Goal: Task Accomplishment & Management: Manage account settings

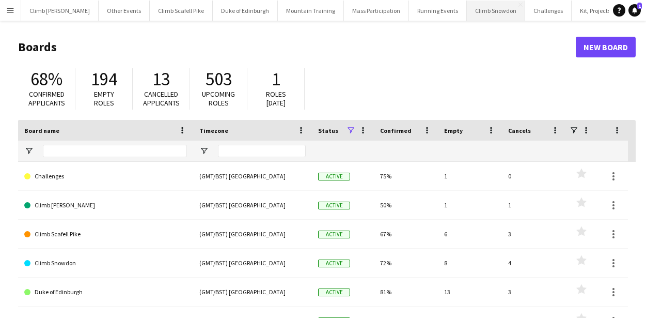
click at [467, 14] on button "Climb Snowdon Close" at bounding box center [496, 11] width 58 height 20
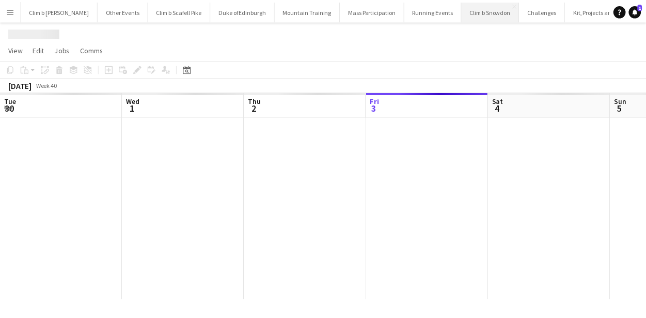
scroll to position [0, 247]
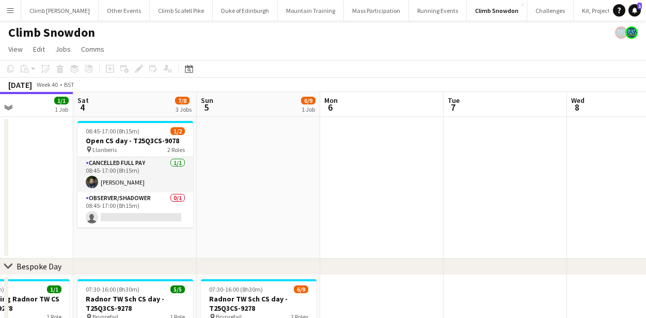
drag, startPoint x: 509, startPoint y: 169, endPoint x: 158, endPoint y: 182, distance: 350.9
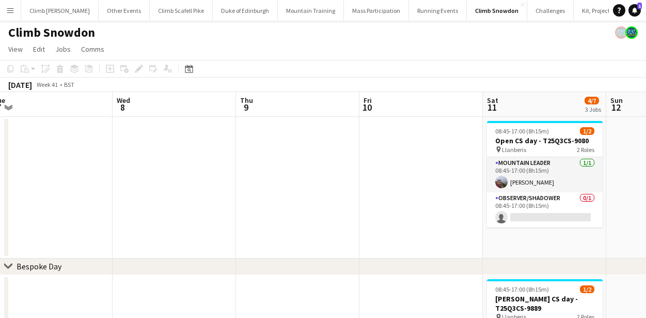
drag, startPoint x: 442, startPoint y: 185, endPoint x: 223, endPoint y: 200, distance: 219.5
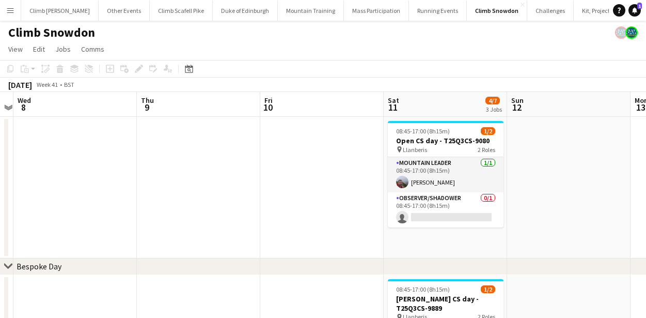
scroll to position [0, 324]
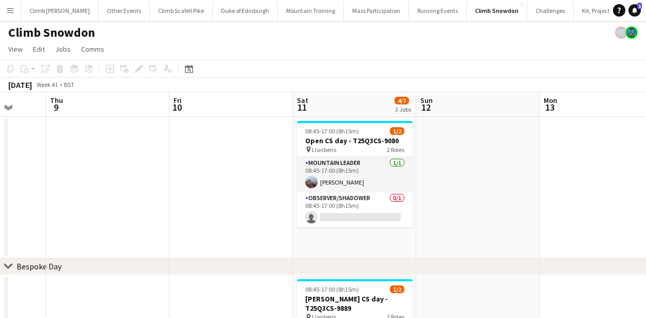
drag, startPoint x: 423, startPoint y: 199, endPoint x: 233, endPoint y: 201, distance: 190.0
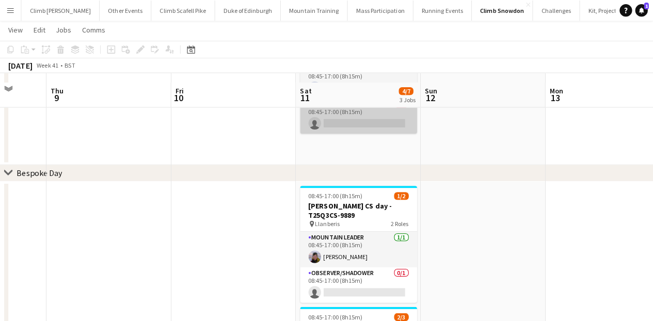
scroll to position [105, 0]
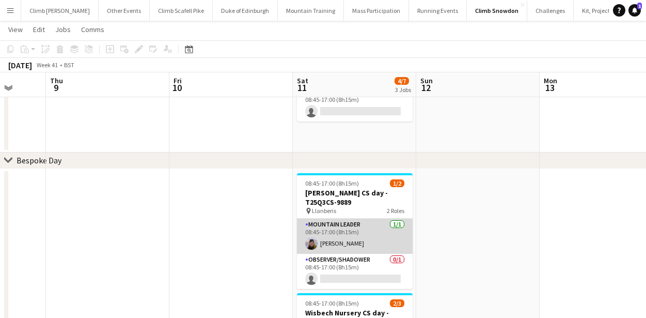
click at [349, 235] on app-card-role "Mountain Leader [DATE] 08:45-17:00 (8h15m) [PERSON_NAME]" at bounding box center [355, 235] width 116 height 35
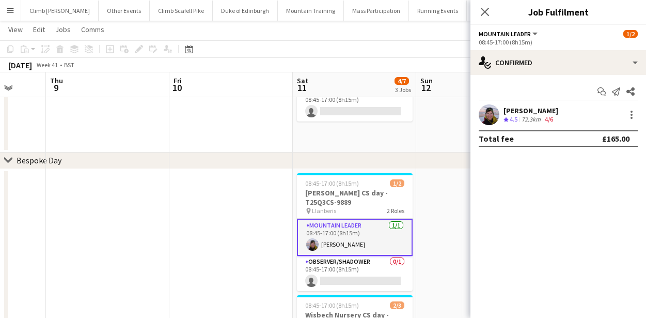
click at [485, 113] on app-user-avatar at bounding box center [489, 114] width 21 height 21
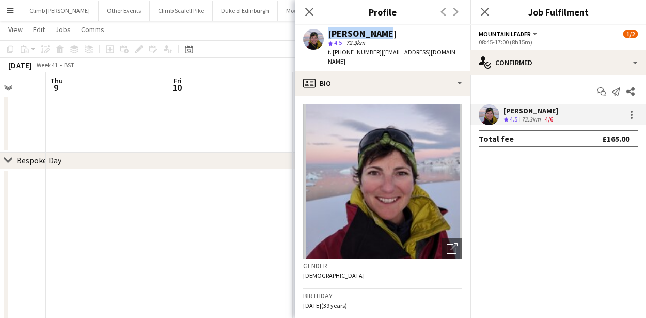
drag, startPoint x: 391, startPoint y: 34, endPoint x: 305, endPoint y: 31, distance: 86.3
click at [305, 31] on div "Cat Cameron star 4.5 72.3km t. [PHONE_NUMBER] | [EMAIL_ADDRESS][DOMAIN_NAME]" at bounding box center [383, 48] width 176 height 46
copy div "[PERSON_NAME]"
drag, startPoint x: 376, startPoint y: 53, endPoint x: 334, endPoint y: 50, distance: 42.4
click at [334, 50] on span "t. [PHONE_NUMBER]" at bounding box center [355, 52] width 54 height 8
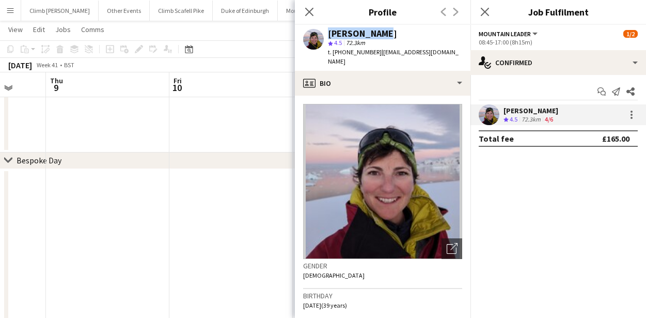
copy span "[PHONE_NUMBER]"
click at [304, 11] on icon "Close pop-in" at bounding box center [309, 12] width 10 height 10
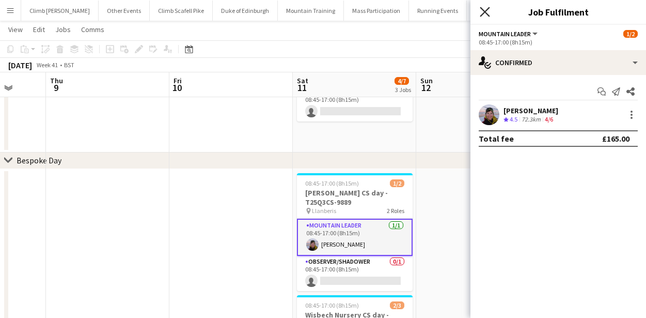
click at [484, 13] on icon "Close pop-in" at bounding box center [485, 12] width 10 height 10
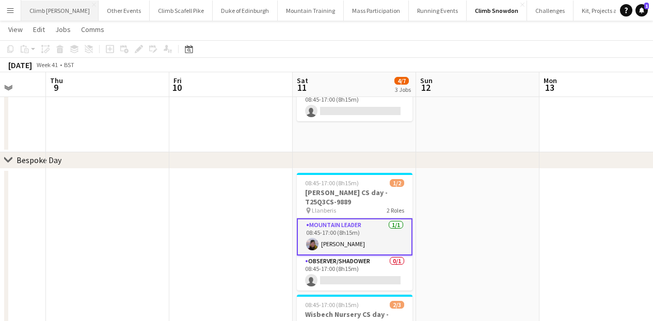
click at [39, 13] on button "Climb [PERSON_NAME] Close" at bounding box center [59, 11] width 77 height 20
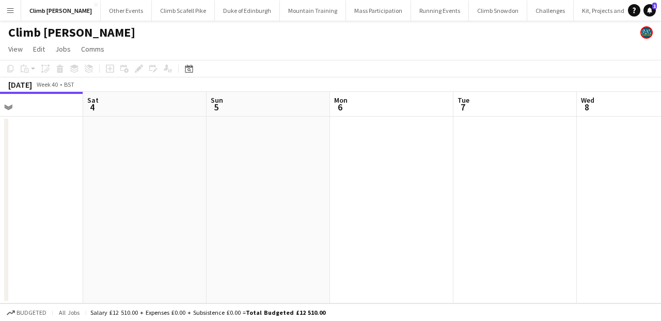
drag, startPoint x: 370, startPoint y: 214, endPoint x: 137, endPoint y: 235, distance: 233.3
click at [122, 235] on app-calendar-viewport "Tue 30 Wed 1 Thu 2 Fri 3 Sat 4 Sun 5 Mon 6 Tue 7 Wed 8 Thu 9 Fri 10" at bounding box center [330, 198] width 661 height 212
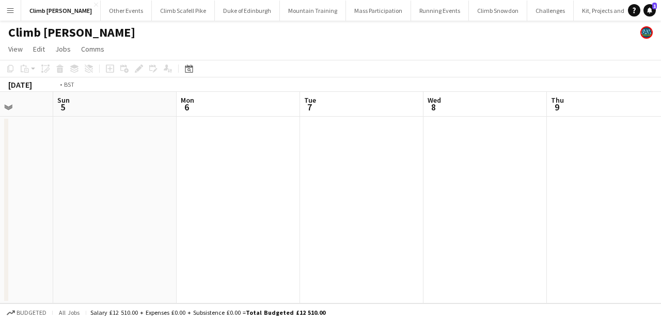
drag, startPoint x: 413, startPoint y: 215, endPoint x: 141, endPoint y: 232, distance: 272.1
click at [130, 232] on app-calendar-viewport "Thu 2 Fri 3 Sat 4 Sun 5 Mon 6 Tue 7 Wed 8 Thu 9 Fri 10 Sat 11 1/2 1 Job Sun 12 …" at bounding box center [330, 198] width 661 height 212
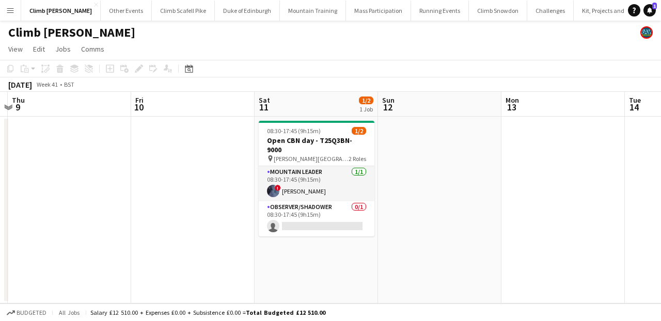
drag, startPoint x: 430, startPoint y: 215, endPoint x: 160, endPoint y: 228, distance: 269.9
click at [160, 228] on app-calendar-viewport "Mon 6 Tue 7 Wed 8 Thu 9 Fri 10 Sat 11 1/2 1 Job Sun 12 Mon 13 Tue 14 Wed 15 Thu…" at bounding box center [330, 198] width 661 height 212
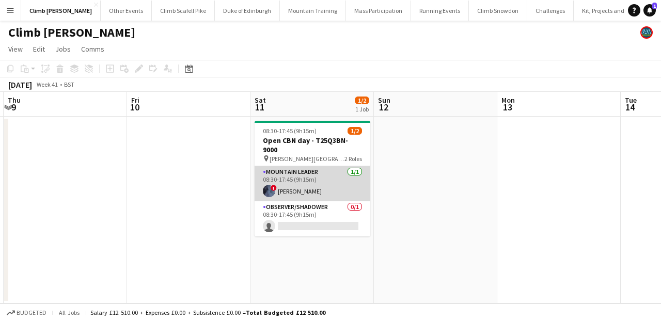
drag, startPoint x: 283, startPoint y: 182, endPoint x: 314, endPoint y: 185, distance: 31.7
click at [283, 182] on app-card-role "Mountain Leader [DATE] 08:30-17:45 (9h15m) ! [PERSON_NAME]" at bounding box center [313, 183] width 116 height 35
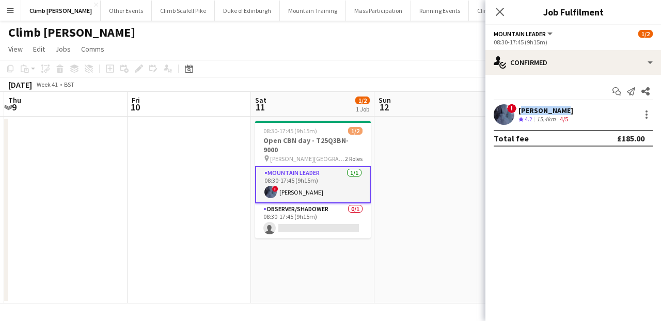
drag, startPoint x: 564, startPoint y: 108, endPoint x: 518, endPoint y: 111, distance: 45.5
click at [518, 111] on div "[PERSON_NAME]" at bounding box center [545, 110] width 55 height 9
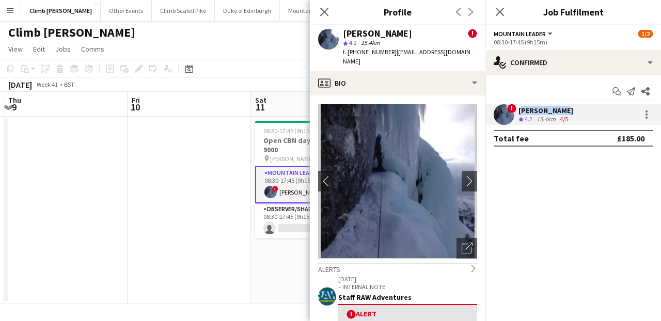
copy div "[PERSON_NAME]"
click at [502, 117] on app-user-avatar at bounding box center [504, 114] width 21 height 21
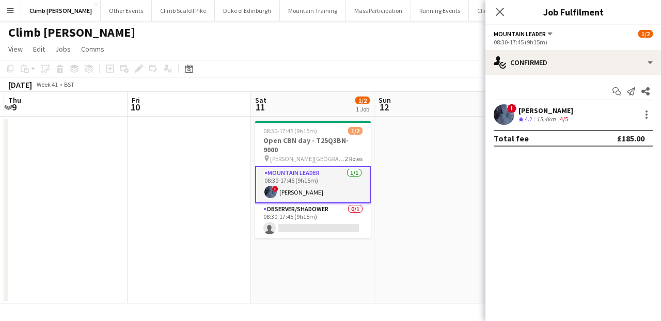
click at [502, 119] on app-user-avatar at bounding box center [504, 114] width 21 height 21
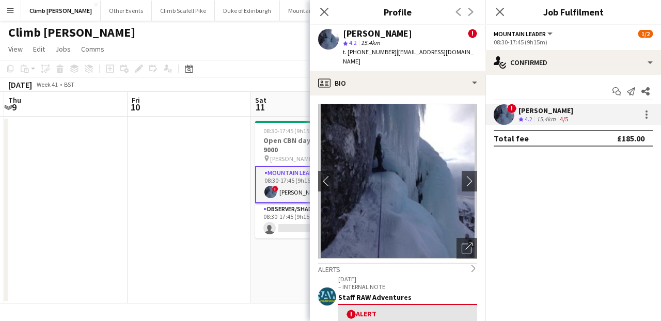
drag, startPoint x: 391, startPoint y: 53, endPoint x: 349, endPoint y: 52, distance: 41.8
click at [349, 52] on span "t. [PHONE_NUMBER]" at bounding box center [370, 52] width 54 height 8
copy span "[PHONE_NUMBER]"
click at [326, 11] on icon "Close pop-in" at bounding box center [324, 12] width 10 height 10
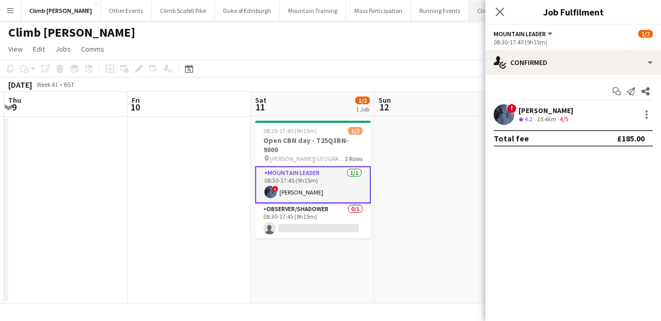
click at [500, 10] on icon "Close pop-in" at bounding box center [500, 12] width 8 height 8
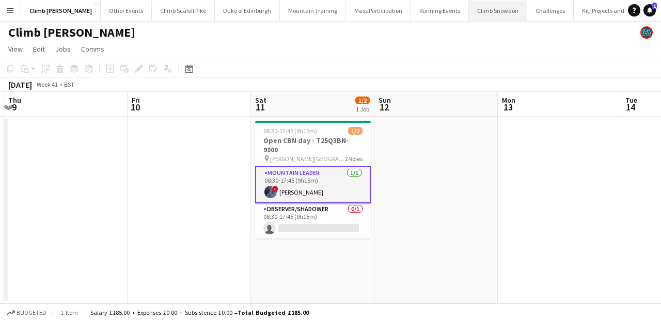
click at [469, 7] on button "Climb Snowdon Close" at bounding box center [498, 11] width 58 height 20
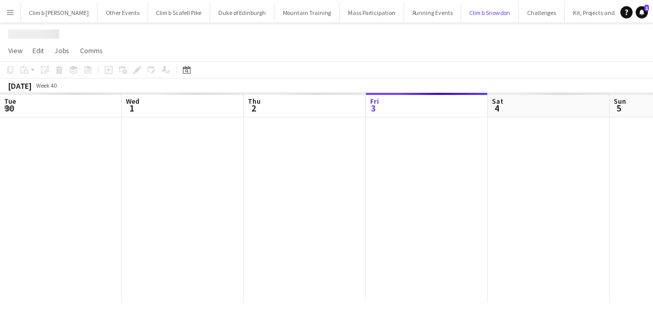
scroll to position [0, 247]
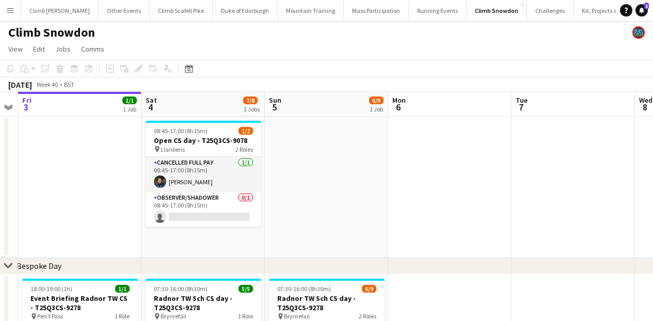
drag, startPoint x: 486, startPoint y: 197, endPoint x: 94, endPoint y: 213, distance: 392.3
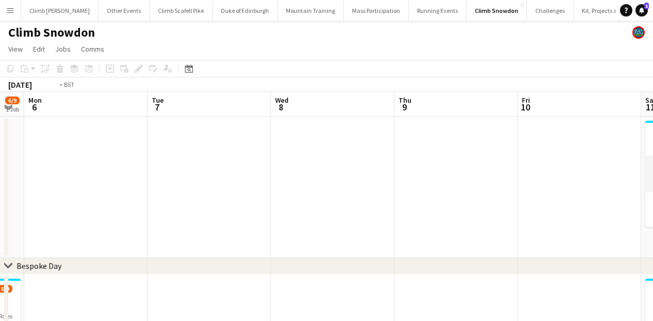
drag, startPoint x: 421, startPoint y: 209, endPoint x: 205, endPoint y: 208, distance: 216.4
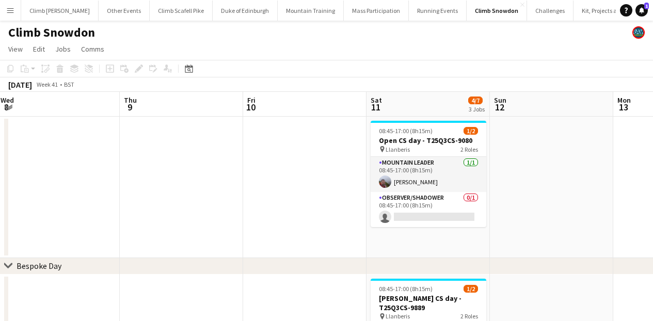
scroll to position [0, 378]
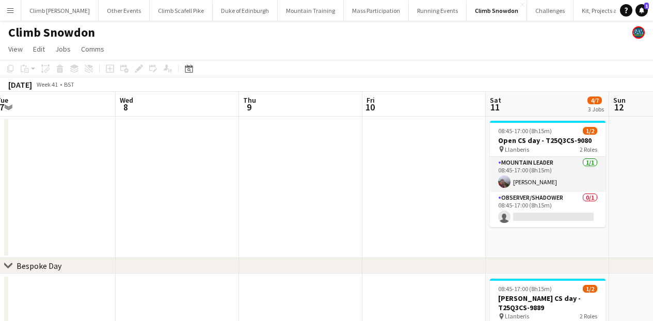
drag, startPoint x: 392, startPoint y: 212, endPoint x: 179, endPoint y: 215, distance: 213.3
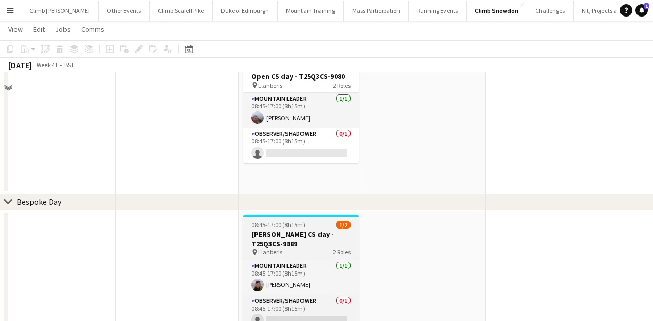
scroll to position [8, 0]
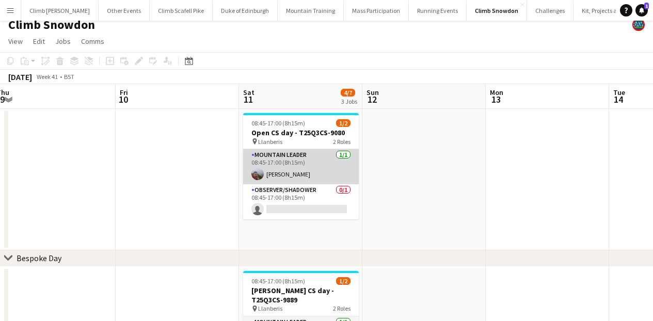
click at [291, 169] on app-card-role "Mountain Leader [DATE] 08:45-17:00 (8h15m) [PERSON_NAME]" at bounding box center [301, 166] width 116 height 35
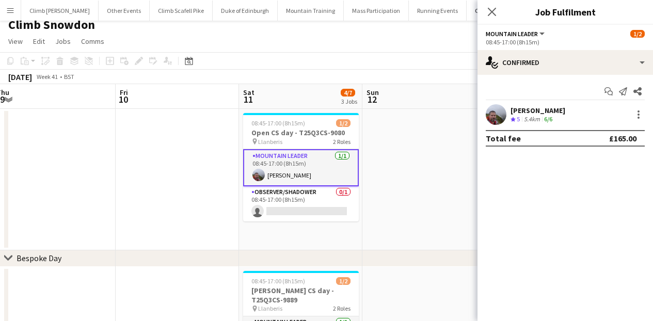
drag, startPoint x: 562, startPoint y: 109, endPoint x: 512, endPoint y: 110, distance: 50.1
click at [512, 110] on div "[PERSON_NAME] Crew rating 5 5.4km 6/6" at bounding box center [566, 114] width 176 height 21
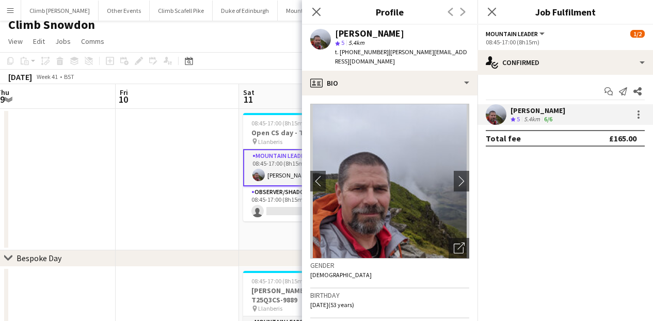
copy div "[PERSON_NAME]"
drag, startPoint x: 380, startPoint y: 52, endPoint x: 339, endPoint y: 52, distance: 40.3
click at [339, 52] on span "t. [PHONE_NUMBER]" at bounding box center [362, 52] width 54 height 8
copy span "[PHONE_NUMBER]"
click at [321, 13] on icon "Close pop-in" at bounding box center [316, 12] width 10 height 10
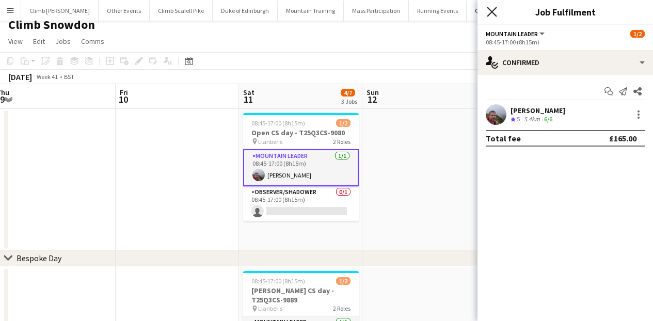
click at [494, 11] on icon "Close pop-in" at bounding box center [492, 12] width 10 height 10
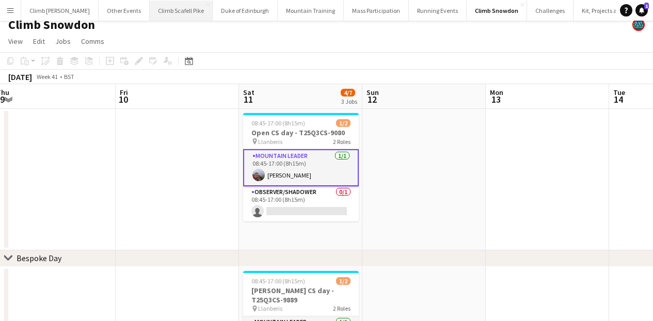
click at [161, 6] on button "Climb Scafell Pike Close" at bounding box center [181, 11] width 63 height 20
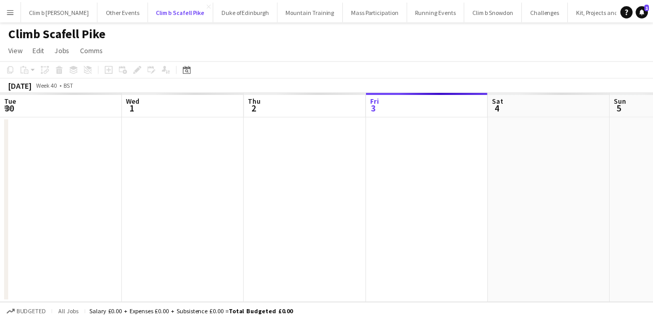
scroll to position [0, 247]
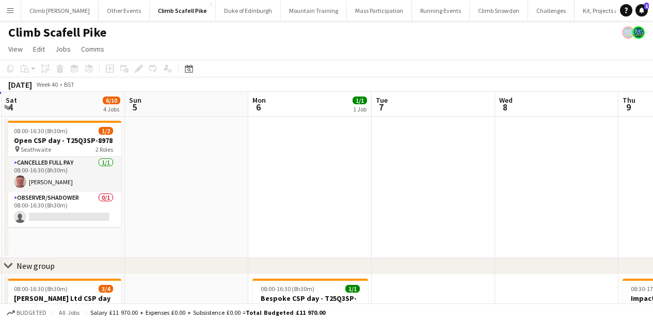
drag, startPoint x: 485, startPoint y: 177, endPoint x: 192, endPoint y: 184, distance: 292.9
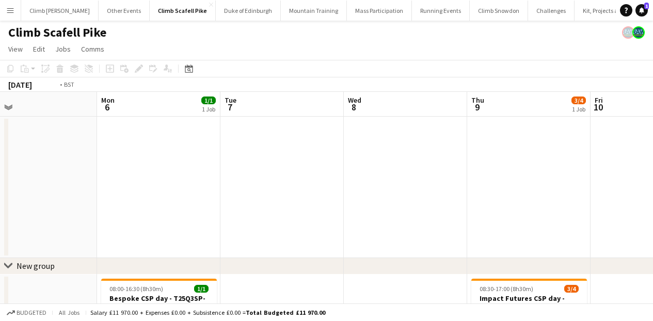
drag, startPoint x: 453, startPoint y: 190, endPoint x: 257, endPoint y: 200, distance: 196.0
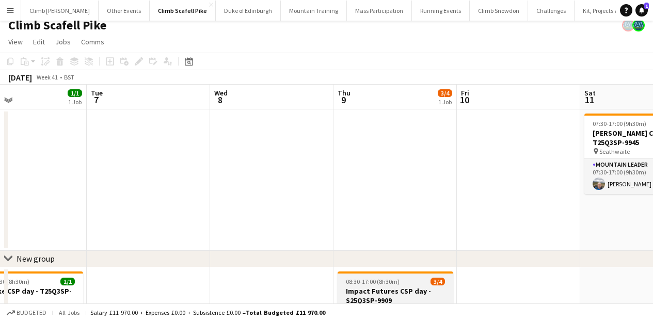
scroll to position [77, 0]
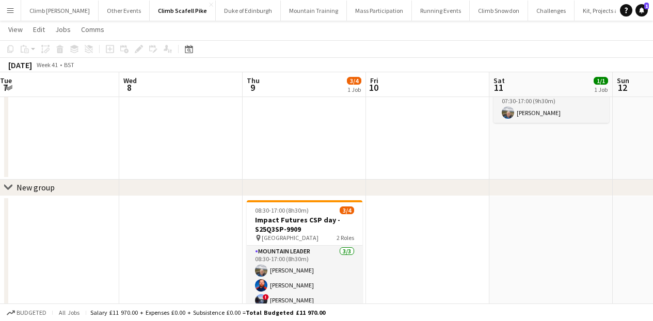
drag, startPoint x: 443, startPoint y: 209, endPoint x: 192, endPoint y: 225, distance: 251.5
click at [192, 225] on app-calendar-viewport "Sat 4 6/10 4 Jobs Sun 5 Mon 6 1/1 1 Job Tue 7 Wed 8 Thu 9 3/4 1 Job Fri 10 Sat …" at bounding box center [326, 285] width 653 height 645
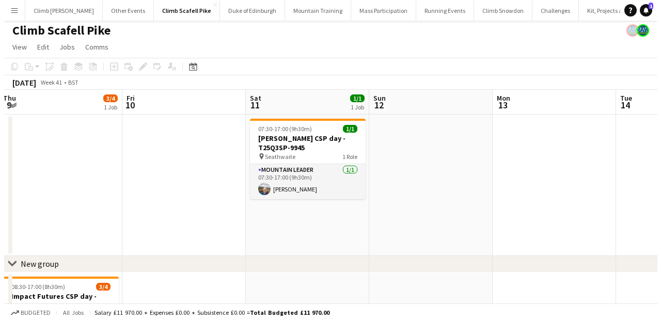
scroll to position [0, 0]
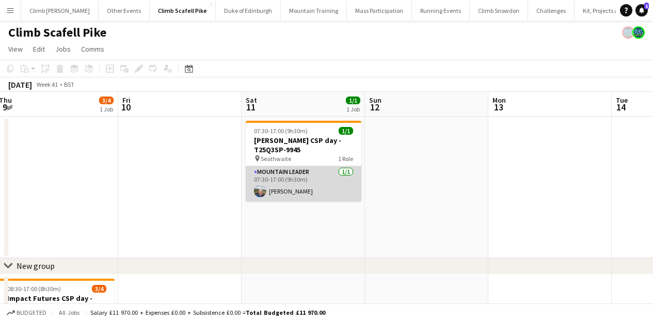
click at [317, 193] on app-card-role "Mountain Leader [DATE] 07:30-17:00 (9h30m) [PERSON_NAME]" at bounding box center [304, 183] width 116 height 35
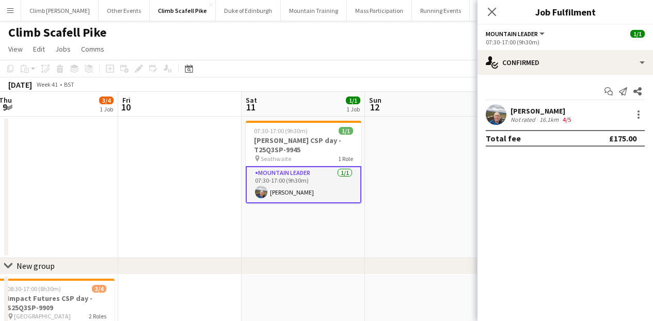
drag, startPoint x: 574, startPoint y: 109, endPoint x: 512, endPoint y: 112, distance: 62.0
click at [512, 112] on div "[PERSON_NAME] Not rated 16.1km 4/5" at bounding box center [566, 114] width 176 height 21
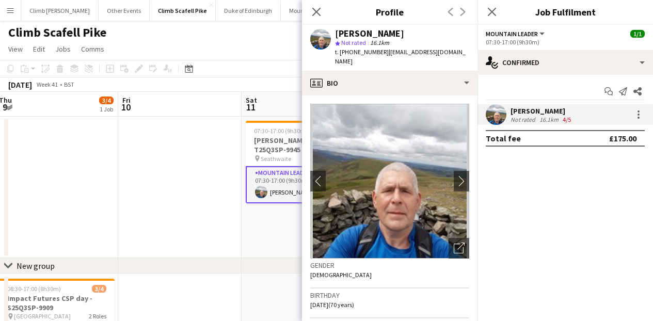
copy div "[PERSON_NAME]"
drag, startPoint x: 383, startPoint y: 53, endPoint x: 341, endPoint y: 53, distance: 42.3
click at [341, 53] on span "t. [PHONE_NUMBER]" at bounding box center [362, 52] width 54 height 8
copy span "[PHONE_NUMBER]"
click at [319, 9] on icon at bounding box center [316, 12] width 10 height 10
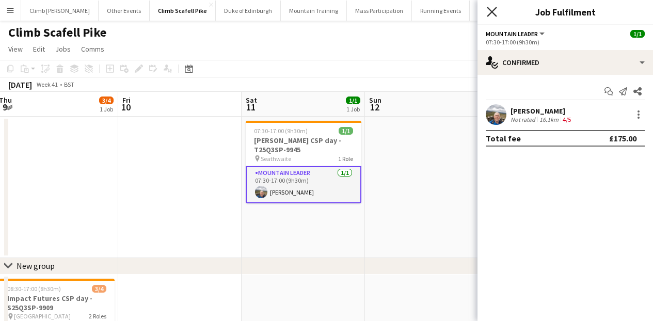
click at [487, 10] on icon "Close pop-in" at bounding box center [492, 12] width 10 height 10
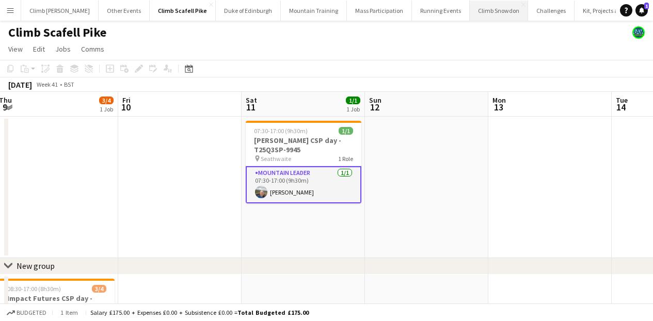
click at [483, 10] on button "Climb Snowdon Close" at bounding box center [499, 11] width 58 height 20
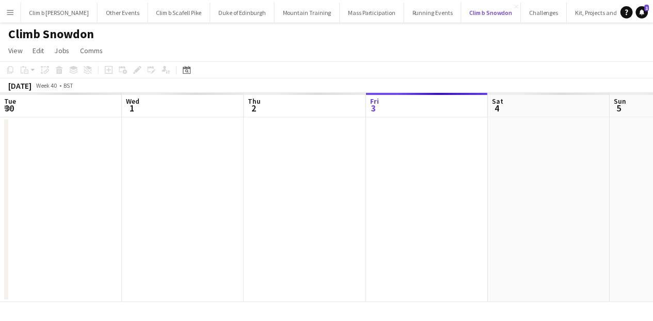
scroll to position [0, 247]
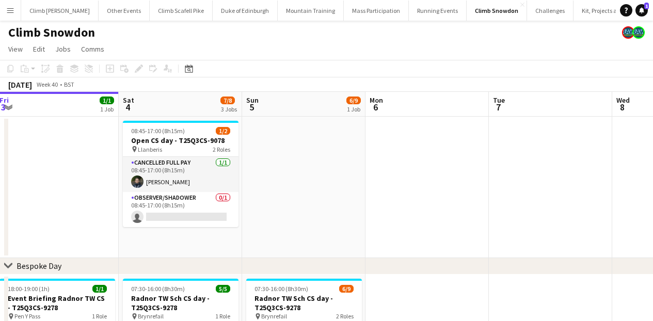
drag, startPoint x: 512, startPoint y: 195, endPoint x: 24, endPoint y: 218, distance: 488.5
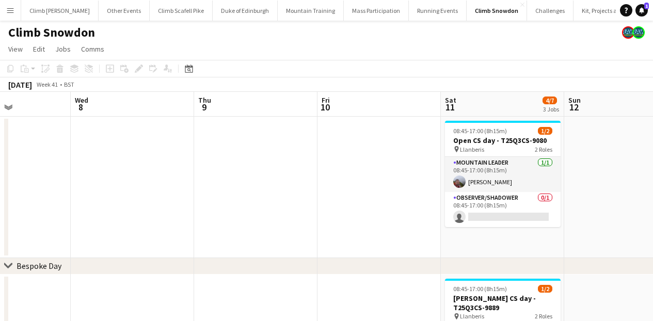
scroll to position [0, 325]
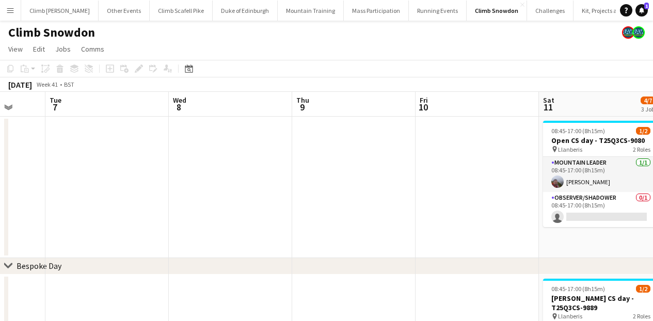
drag, startPoint x: 356, startPoint y: 193, endPoint x: 102, endPoint y: 215, distance: 255.0
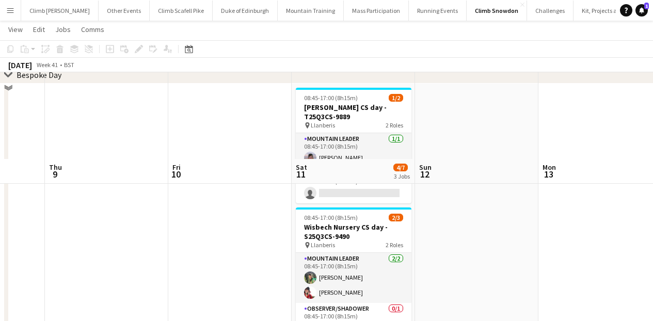
scroll to position [276, 0]
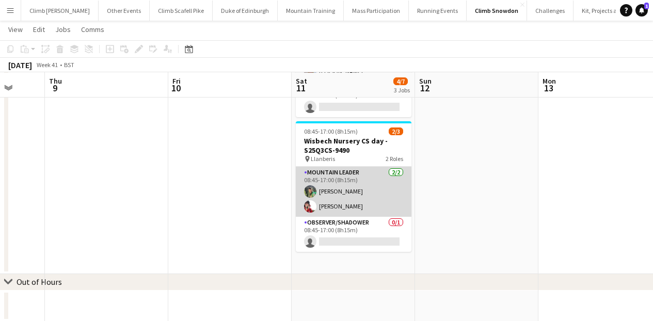
click at [341, 190] on app-card-role "Mountain Leader [DATE] 08:45-17:00 (8h15m) [PERSON_NAME] [PERSON_NAME]" at bounding box center [354, 192] width 116 height 50
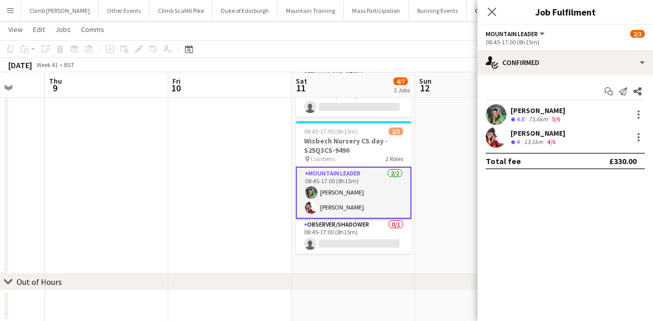
drag, startPoint x: 562, startPoint y: 134, endPoint x: 512, endPoint y: 134, distance: 50.6
click at [512, 134] on div "[PERSON_NAME] Crew rating 4 13.1km 4/6" at bounding box center [566, 137] width 176 height 21
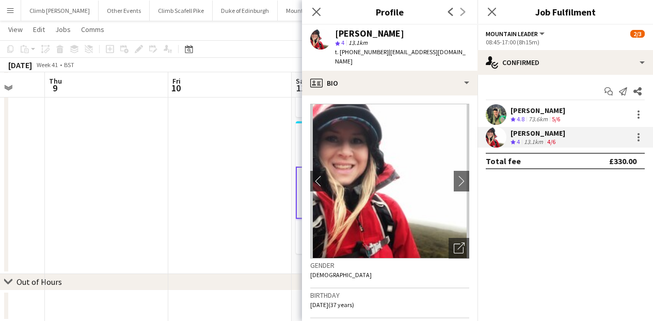
copy div "[PERSON_NAME]"
click at [314, 11] on icon "Close pop-in" at bounding box center [316, 12] width 10 height 10
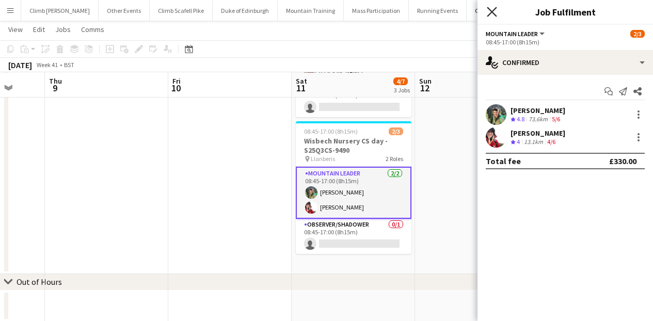
click at [493, 9] on icon "Close pop-in" at bounding box center [492, 12] width 10 height 10
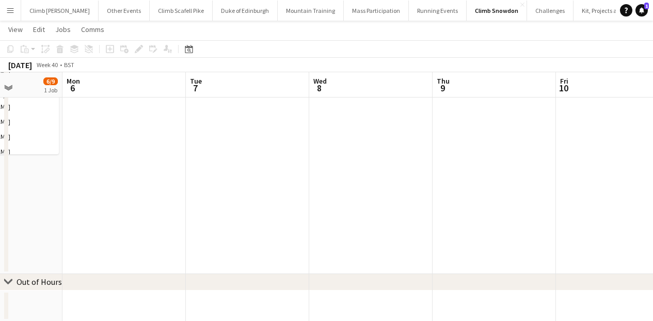
drag, startPoint x: 198, startPoint y: 208, endPoint x: 577, endPoint y: 186, distance: 379.6
click at [583, 187] on app-calendar-viewport "Fri 3 1/1 1 Job Sat 4 7/8 3 Jobs Sun 5 6/9 1 Job Mon 6 Tue 7 Wed 8 Thu 9 Fri 10…" at bounding box center [326, 43] width 653 height 558
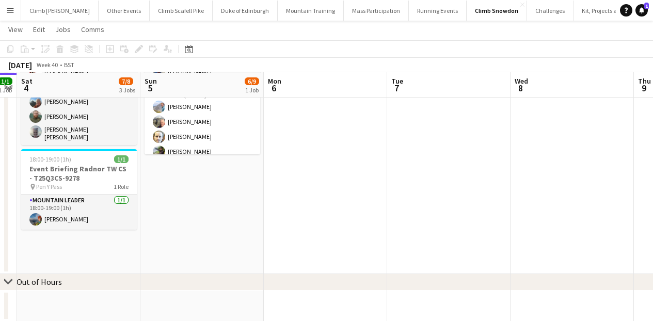
drag, startPoint x: 242, startPoint y: 193, endPoint x: 564, endPoint y: 162, distance: 323.7
click at [563, 162] on app-calendar-viewport "Thu 2 Fri 3 1/1 1 Job Sat 4 7/8 3 Jobs Sun 5 6/9 1 Job Mon 6 Tue 7 Wed 8 Thu 9 …" at bounding box center [326, 43] width 653 height 558
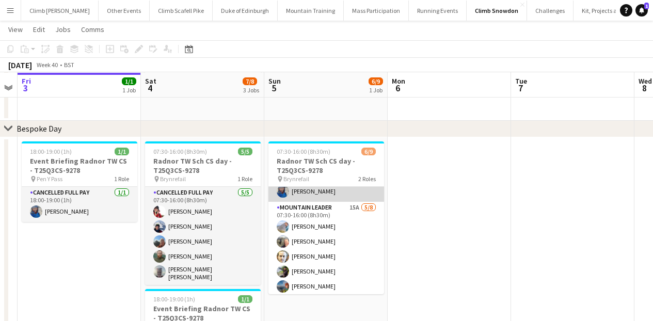
scroll to position [68, 0]
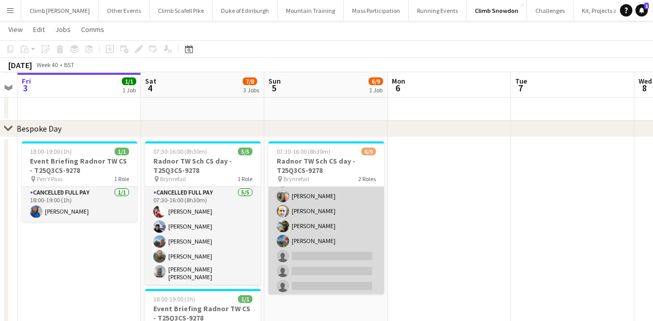
click at [352, 211] on app-card-role "Mountain Leader 15A [DATE] 07:30-16:00 (8h30m) [PERSON_NAME] [PERSON_NAME] [PER…" at bounding box center [327, 226] width 116 height 140
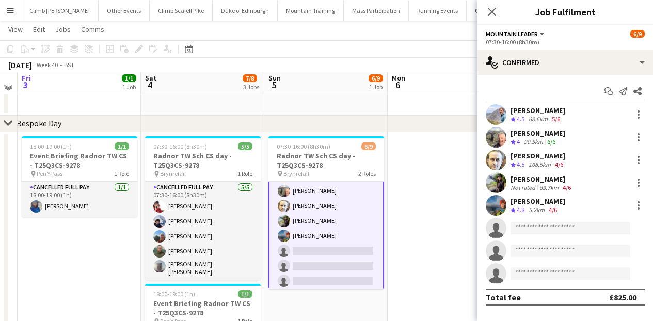
scroll to position [179, 0]
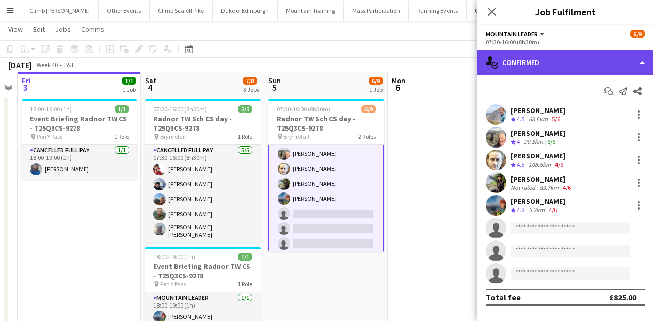
click at [520, 65] on div "single-neutral-actions-check-2 Confirmed" at bounding box center [566, 62] width 176 height 25
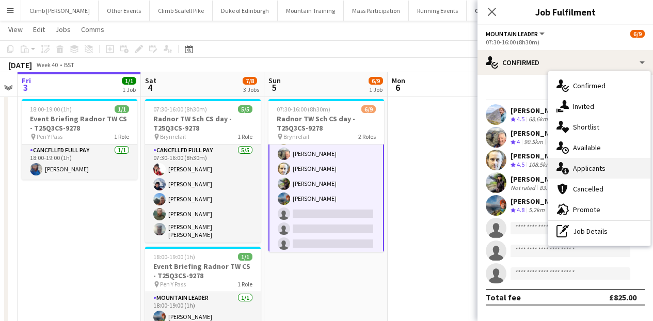
click at [586, 171] on span "Applicants" at bounding box center [589, 168] width 33 height 9
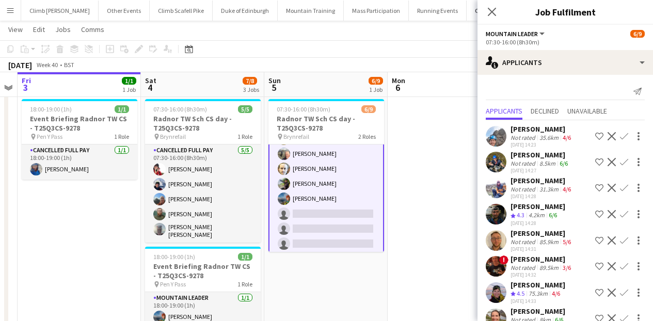
click at [526, 182] on div "[PERSON_NAME]" at bounding box center [542, 180] width 62 height 9
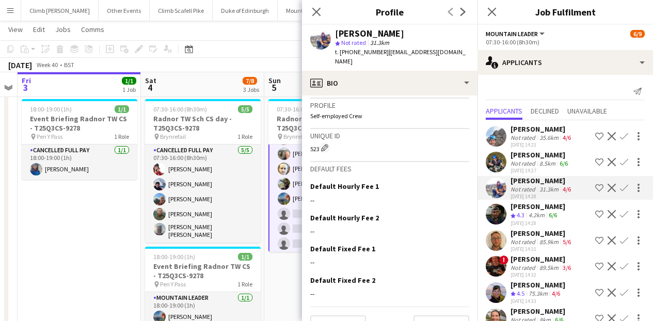
scroll to position [642, 0]
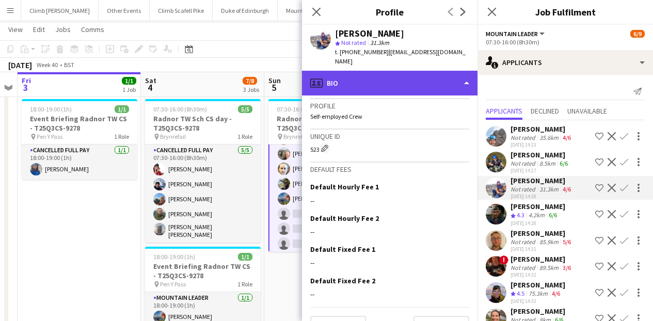
click at [395, 71] on div "profile Bio" at bounding box center [390, 83] width 176 height 25
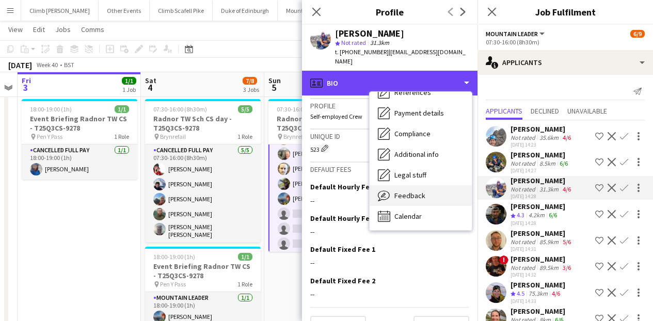
scroll to position [118, 0]
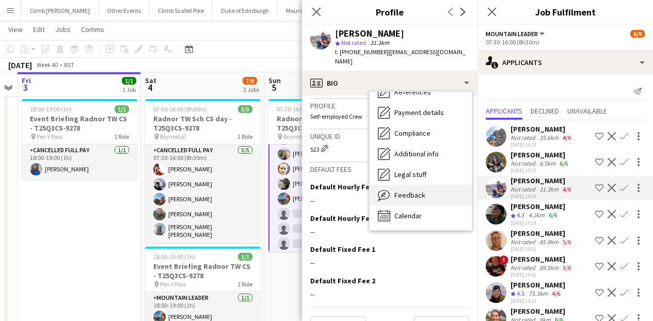
click at [415, 191] on span "Feedback" at bounding box center [410, 195] width 31 height 9
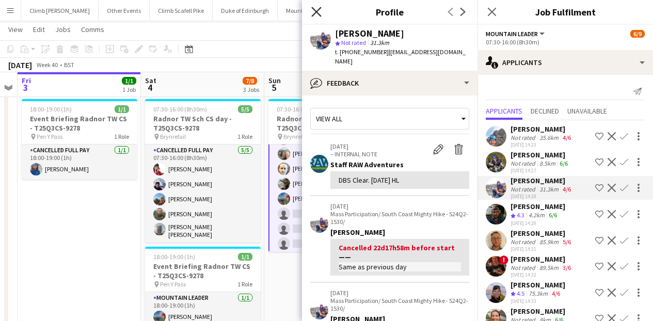
click at [317, 11] on icon at bounding box center [316, 12] width 10 height 10
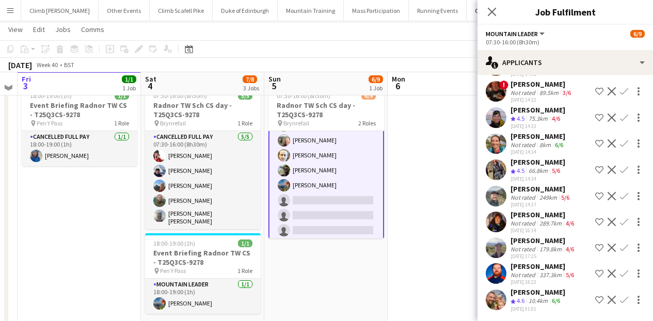
scroll to position [192, 0]
click at [620, 298] on app-icon "Confirm" at bounding box center [624, 300] width 8 height 8
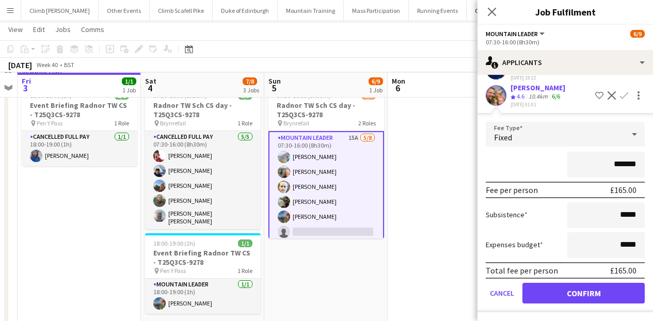
scroll to position [36, 0]
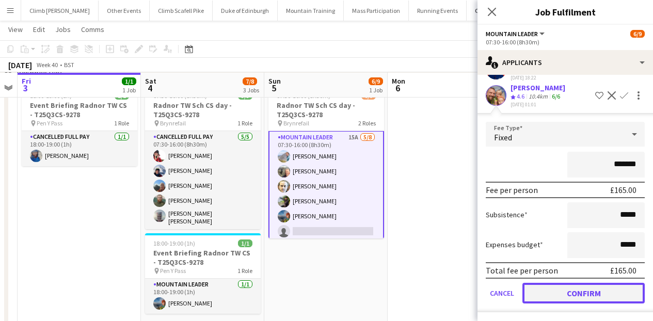
click at [572, 292] on button "Confirm" at bounding box center [584, 293] width 122 height 21
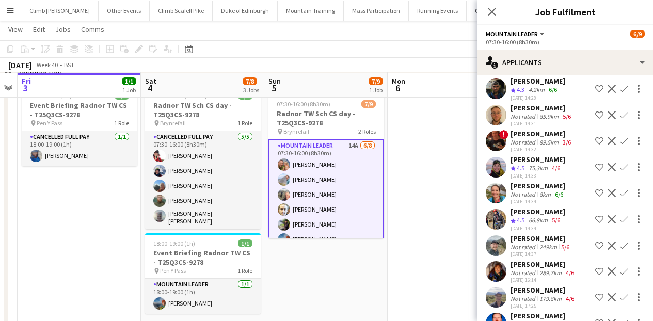
scroll to position [119, 0]
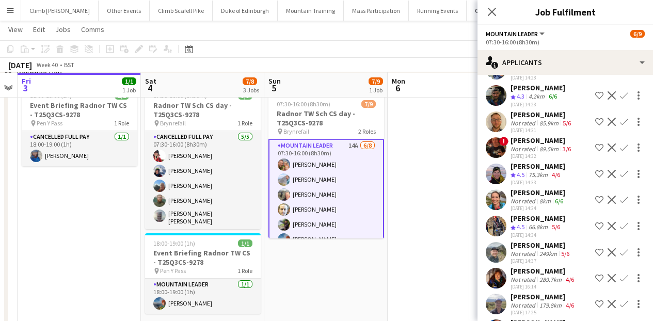
click at [530, 199] on div "Not rated" at bounding box center [524, 201] width 27 height 8
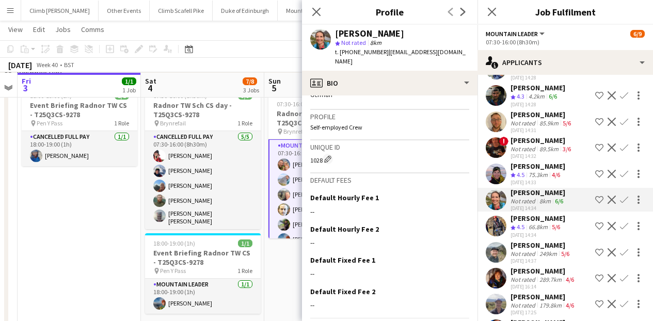
scroll to position [637, 0]
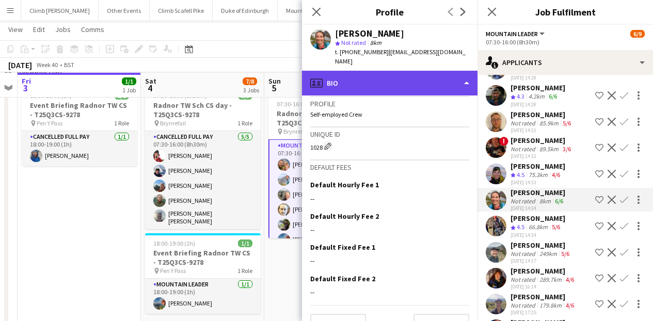
click at [385, 71] on div "profile Bio" at bounding box center [390, 83] width 176 height 25
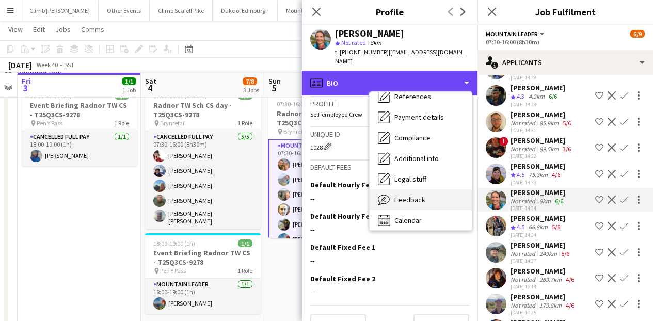
scroll to position [118, 0]
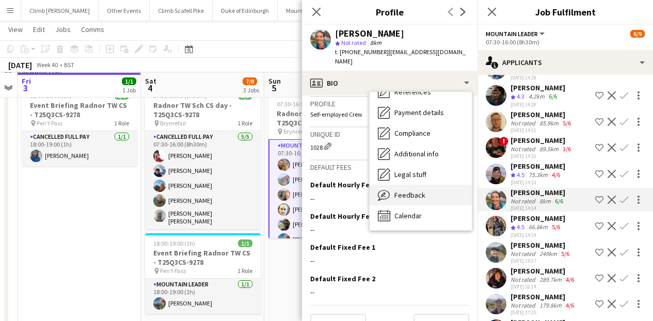
click at [409, 191] on span "Feedback" at bounding box center [410, 195] width 31 height 9
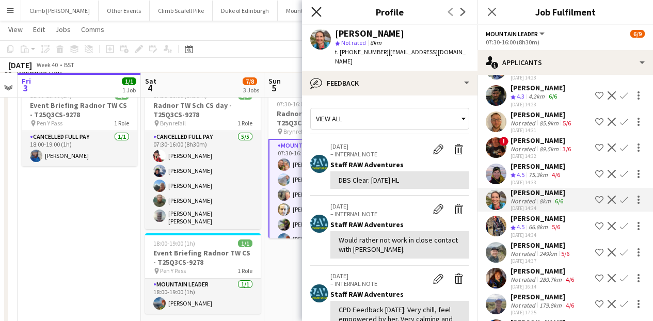
click at [319, 11] on icon "Close pop-in" at bounding box center [316, 12] width 10 height 10
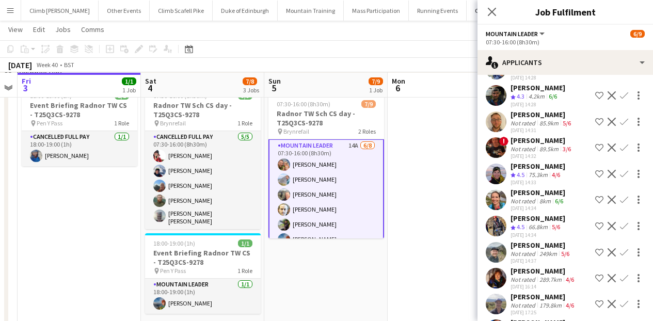
click at [620, 199] on app-icon "Confirm" at bounding box center [624, 200] width 8 height 8
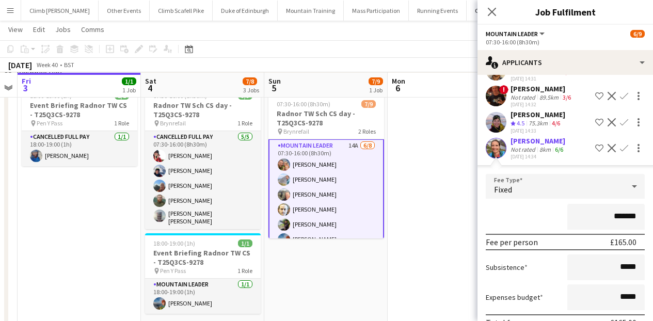
scroll to position [321, 0]
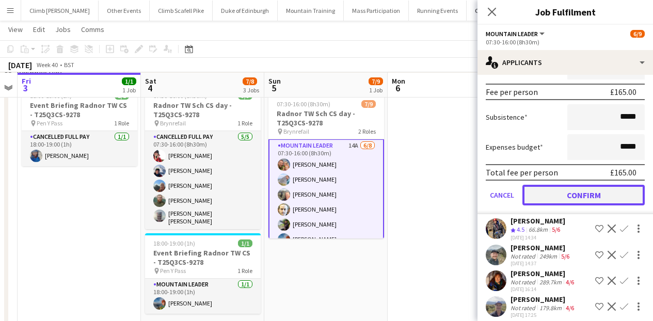
click at [576, 197] on button "Confirm" at bounding box center [584, 195] width 122 height 21
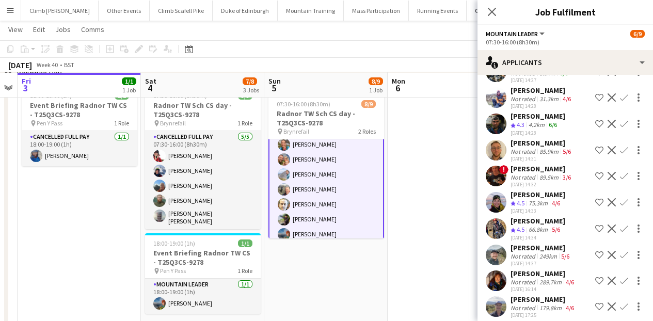
scroll to position [57, 0]
click at [493, 7] on icon "Close pop-in" at bounding box center [492, 12] width 10 height 10
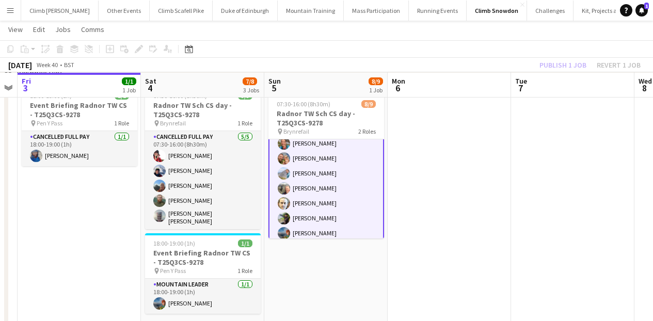
click at [556, 62] on div "Publish 1 job Revert 1 job" at bounding box center [590, 64] width 126 height 13
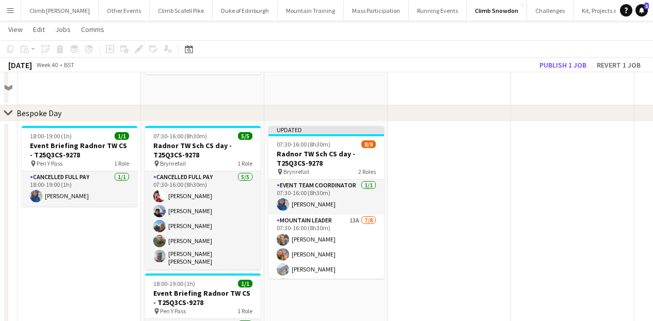
scroll to position [158, 0]
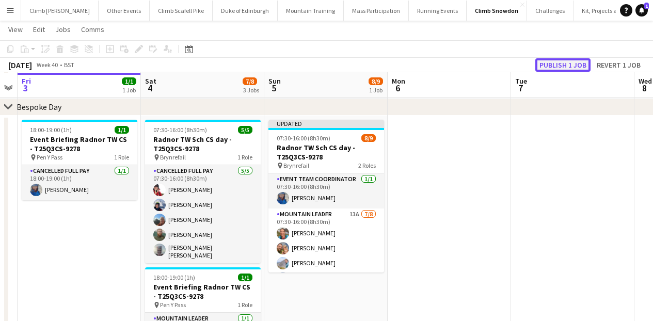
click at [570, 60] on button "Publish 1 job" at bounding box center [562, 64] width 55 height 13
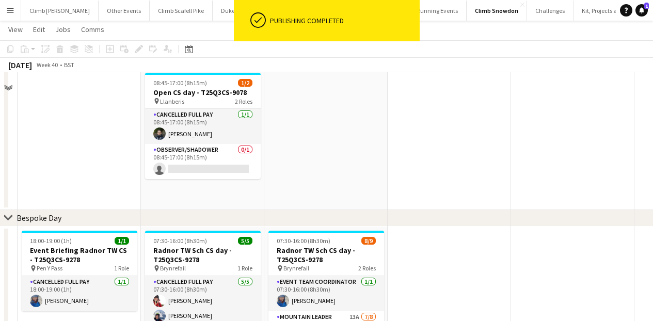
scroll to position [0, 0]
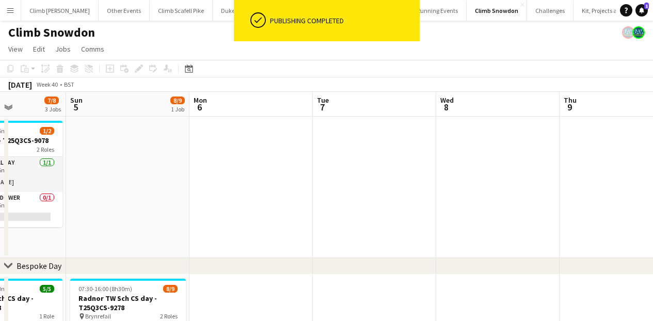
drag, startPoint x: 500, startPoint y: 180, endPoint x: 170, endPoint y: 196, distance: 330.3
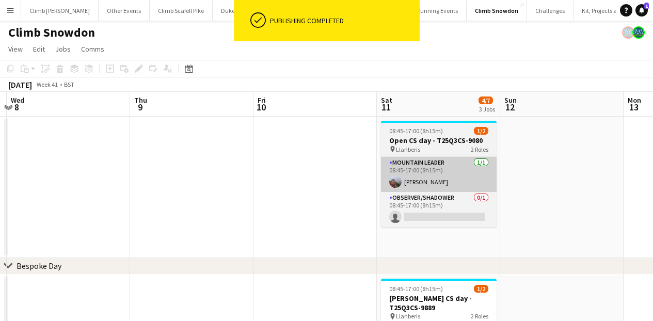
drag, startPoint x: 367, startPoint y: 203, endPoint x: 151, endPoint y: 187, distance: 215.9
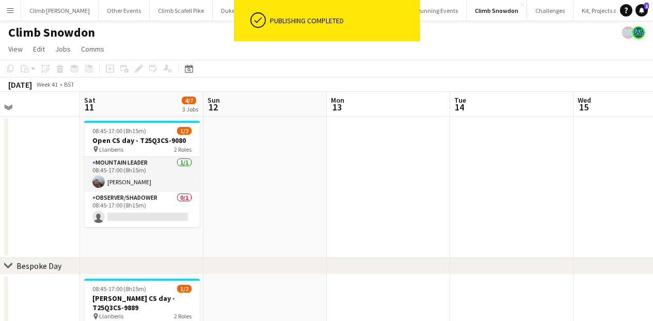
drag, startPoint x: 407, startPoint y: 202, endPoint x: 254, endPoint y: 209, distance: 153.5
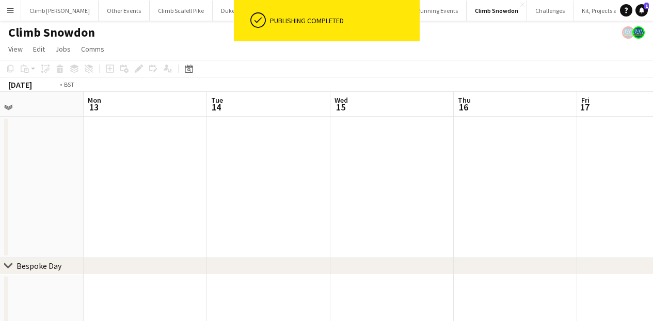
drag, startPoint x: 307, startPoint y: 214, endPoint x: 174, endPoint y: 207, distance: 133.9
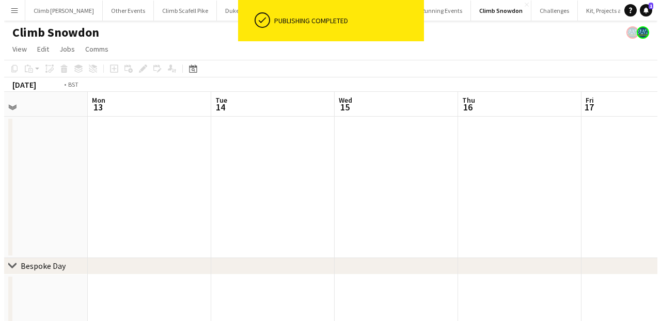
scroll to position [0, 328]
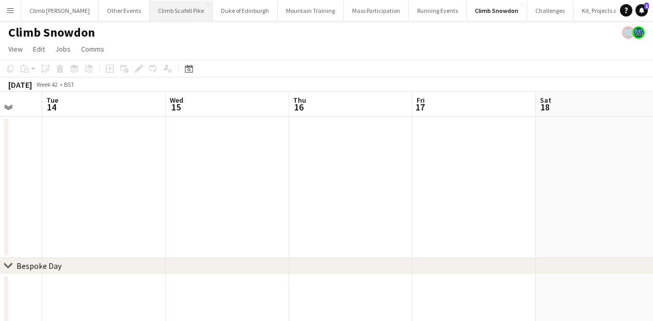
click at [169, 10] on button "Climb Scafell Pike Close" at bounding box center [181, 11] width 63 height 20
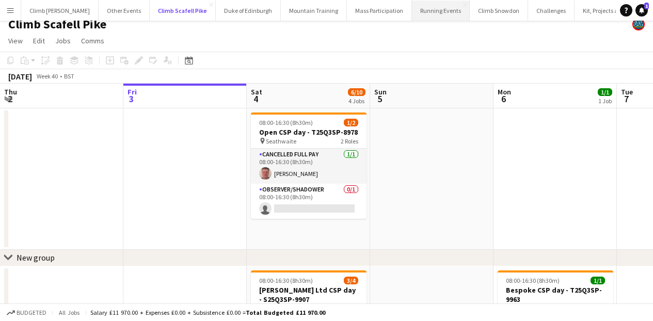
scroll to position [19, 0]
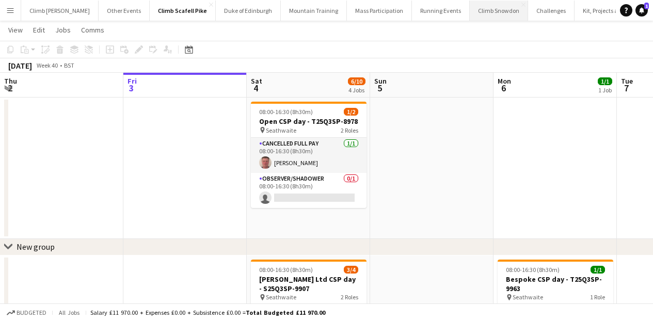
click at [470, 8] on button "Climb Snowdon Close" at bounding box center [499, 11] width 58 height 20
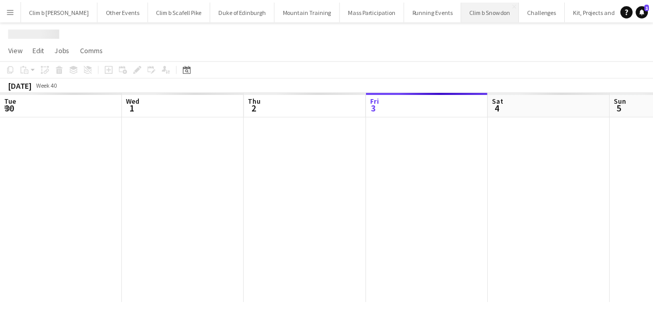
scroll to position [0, 247]
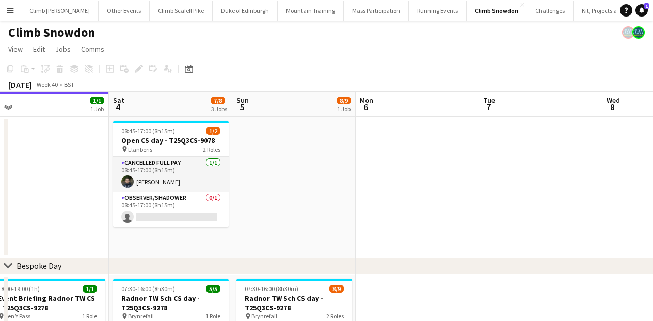
drag, startPoint x: 535, startPoint y: 198, endPoint x: 167, endPoint y: 215, distance: 368.1
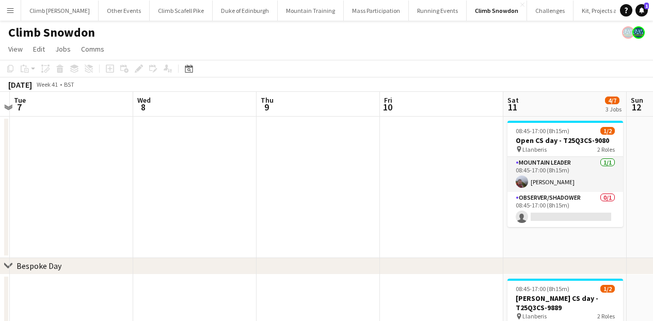
drag, startPoint x: 448, startPoint y: 197, endPoint x: 183, endPoint y: 221, distance: 266.0
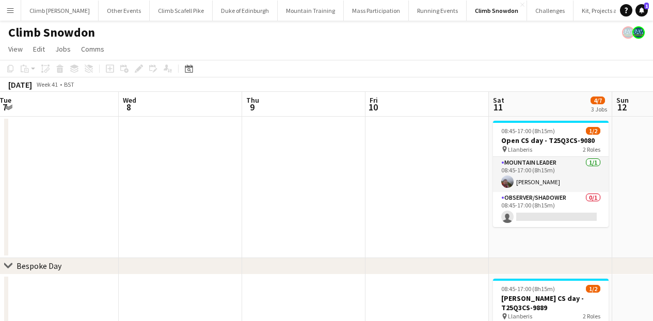
scroll to position [0, 414]
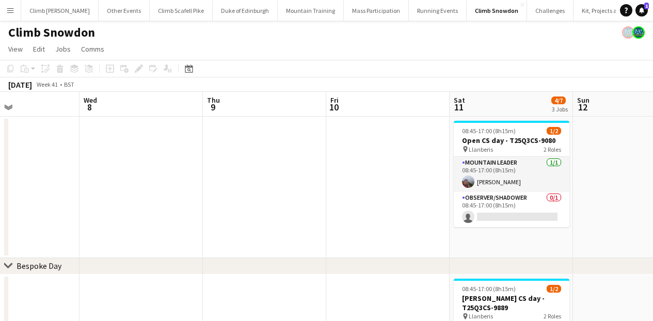
drag, startPoint x: 417, startPoint y: 204, endPoint x: 148, endPoint y: 224, distance: 269.3
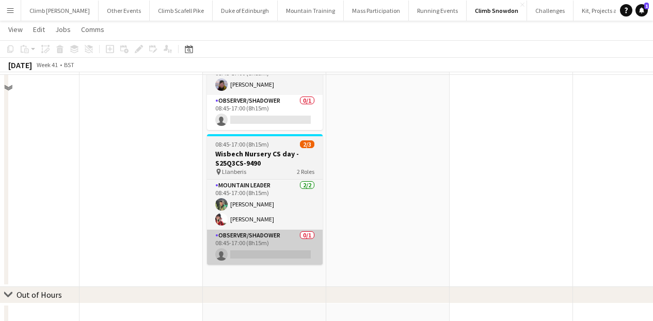
scroll to position [265, 0]
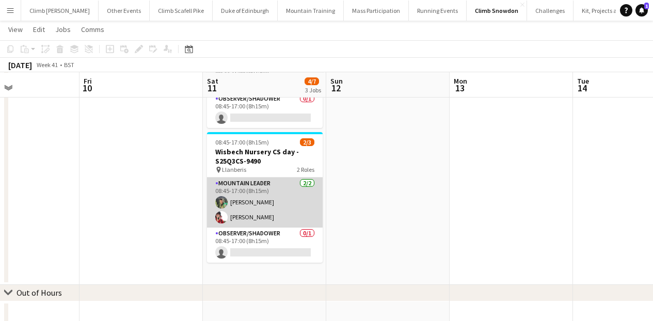
click at [260, 211] on app-card-role "Mountain Leader [DATE] 08:45-17:00 (8h15m) [PERSON_NAME] [PERSON_NAME]" at bounding box center [265, 203] width 116 height 50
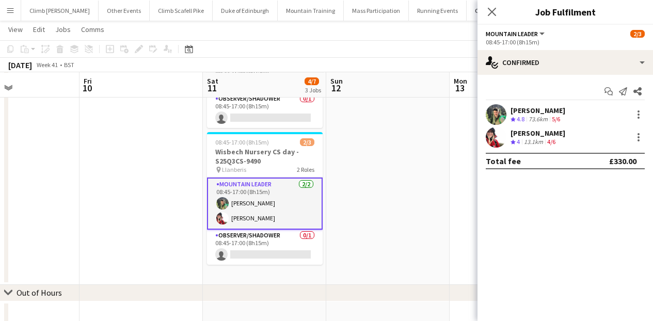
click at [501, 137] on app-user-avatar at bounding box center [496, 137] width 21 height 21
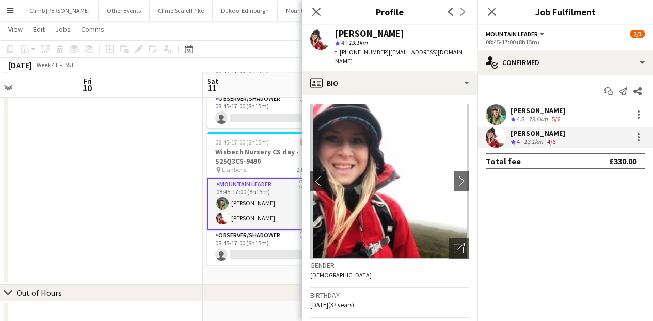
drag, startPoint x: 384, startPoint y: 51, endPoint x: 341, endPoint y: 51, distance: 42.3
click at [341, 51] on span "t. [PHONE_NUMBER]" at bounding box center [362, 52] width 54 height 8
copy span "[PHONE_NUMBER]"
click at [494, 116] on app-user-avatar at bounding box center [496, 114] width 21 height 21
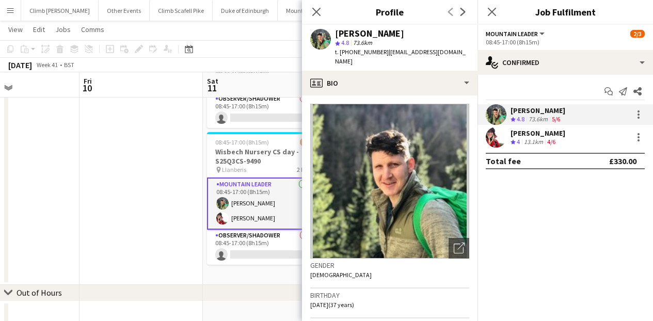
drag, startPoint x: 561, startPoint y: 110, endPoint x: 515, endPoint y: 108, distance: 46.0
click at [515, 108] on div "[PERSON_NAME]" at bounding box center [538, 110] width 55 height 9
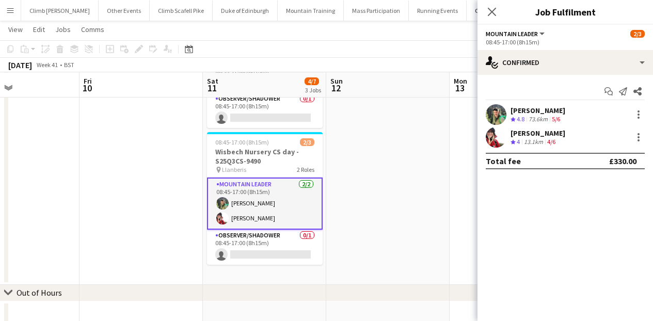
drag, startPoint x: 560, startPoint y: 109, endPoint x: 511, endPoint y: 108, distance: 49.1
click at [511, 108] on div "[PERSON_NAME]" at bounding box center [538, 110] width 55 height 9
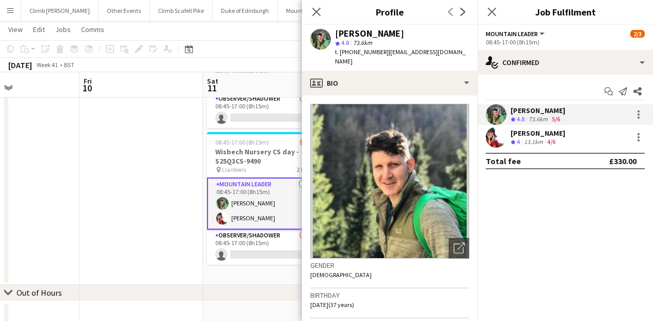
drag, startPoint x: 384, startPoint y: 52, endPoint x: 341, endPoint y: 53, distance: 43.4
click at [341, 53] on div "t. [PHONE_NUMBER] | [EMAIL_ADDRESS][DOMAIN_NAME]" at bounding box center [402, 57] width 134 height 19
click at [321, 11] on icon "Close pop-in" at bounding box center [316, 12] width 10 height 10
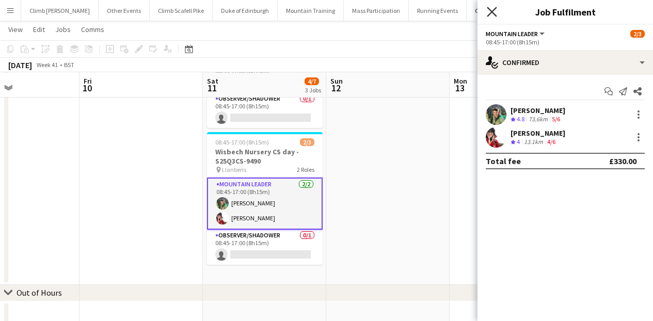
click at [492, 10] on icon "Close pop-in" at bounding box center [492, 12] width 10 height 10
